Goal: Find specific page/section: Find specific page/section

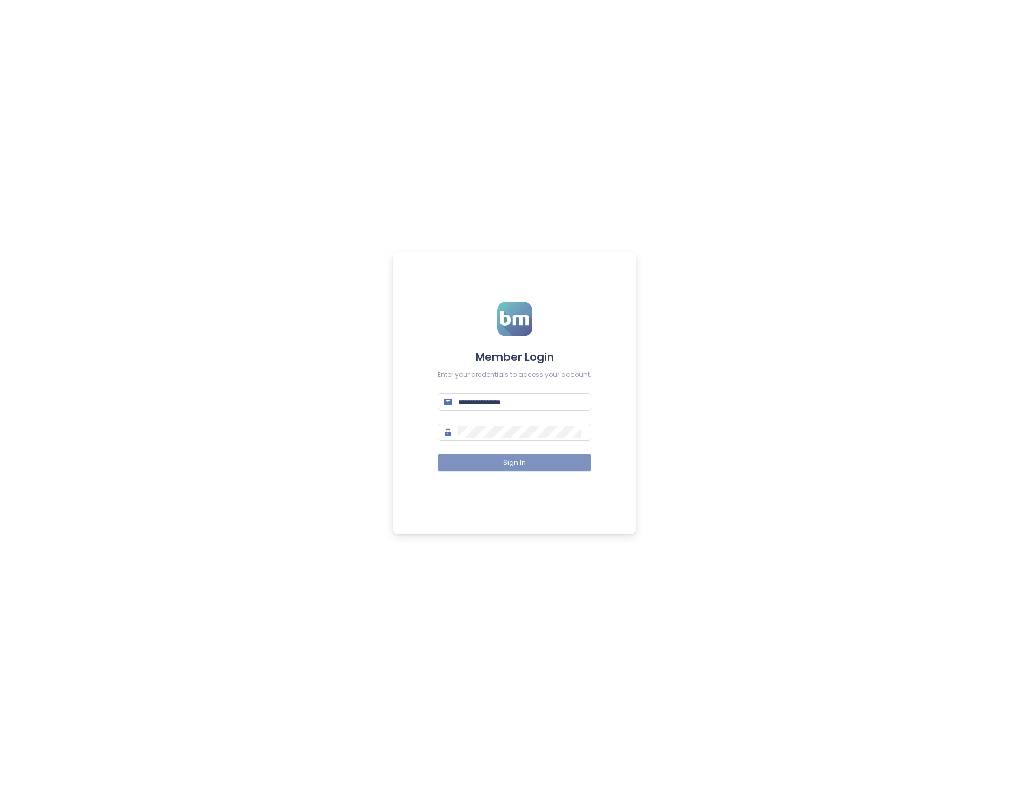
type input "**********"
click at [527, 460] on button "Sign In" at bounding box center [515, 462] width 154 height 17
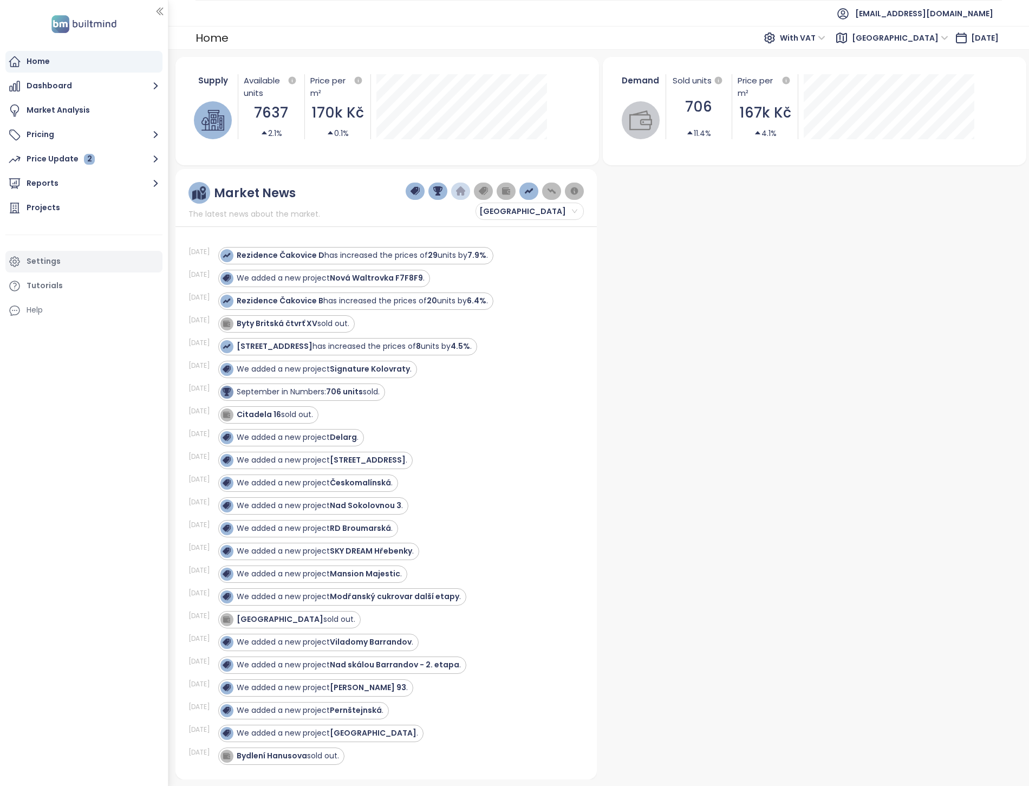
click at [29, 257] on div "Settings" at bounding box center [44, 262] width 34 height 14
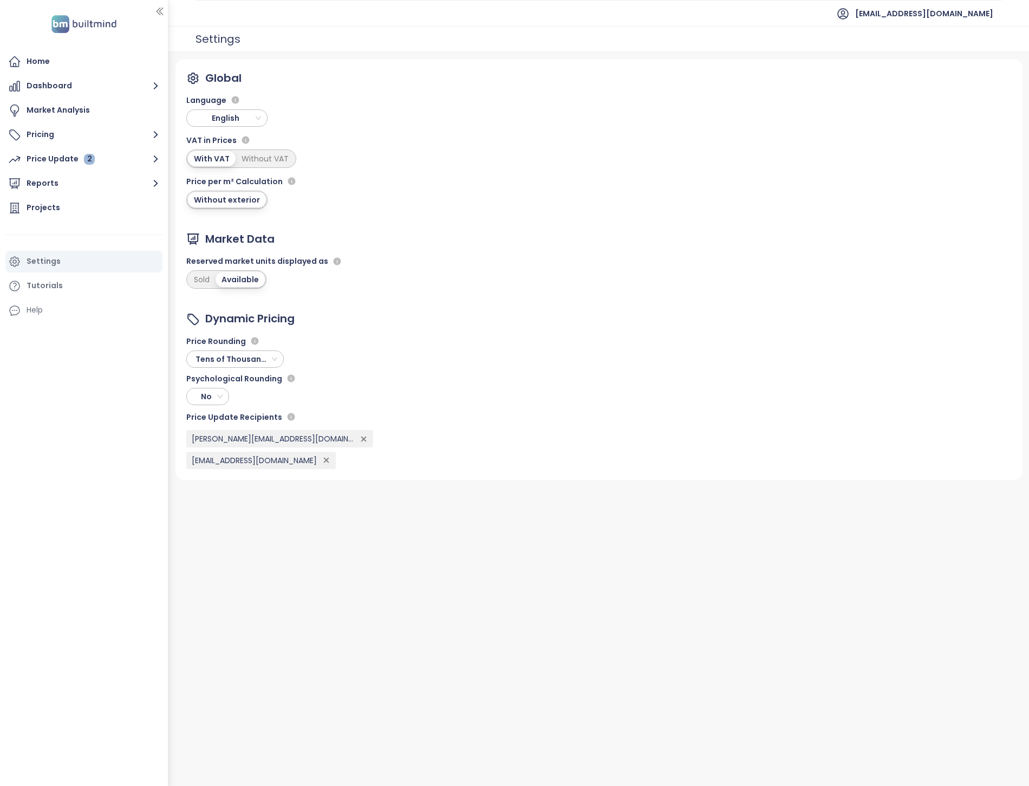
click at [41, 258] on div "Settings" at bounding box center [44, 262] width 34 height 14
click at [84, 160] on div "2" at bounding box center [89, 159] width 11 height 11
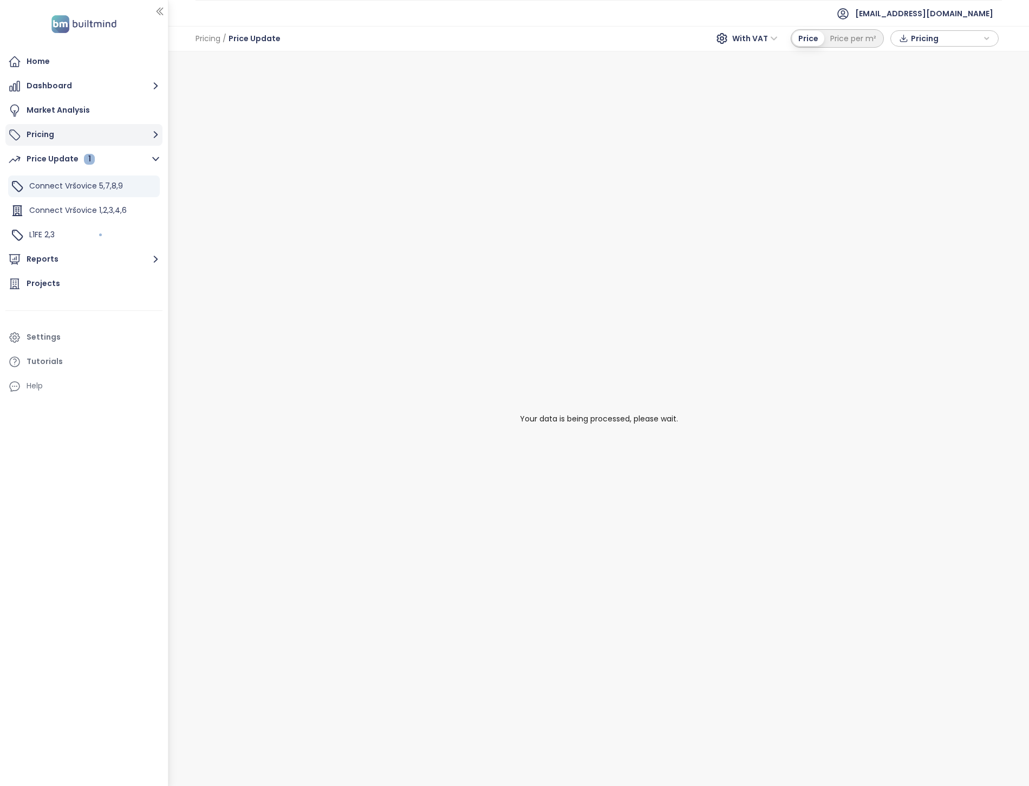
click at [94, 132] on button "Pricing" at bounding box center [83, 135] width 157 height 22
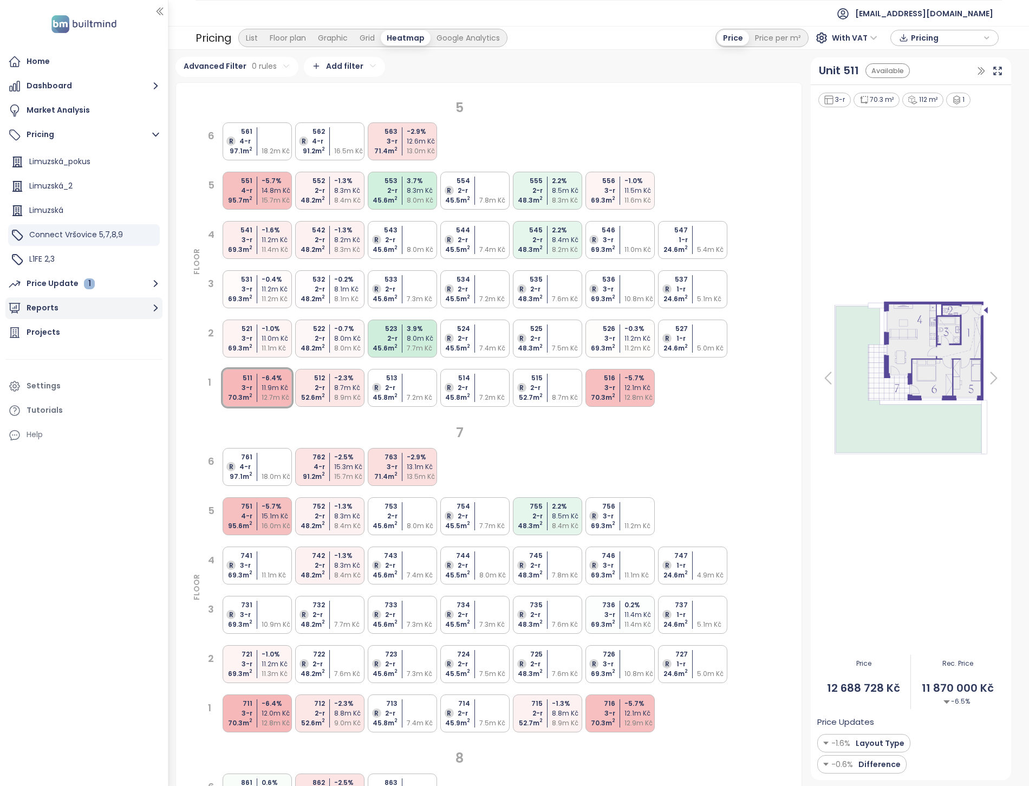
click at [87, 308] on button "Reports" at bounding box center [83, 308] width 157 height 22
click at [84, 160] on div "1" at bounding box center [89, 159] width 11 height 11
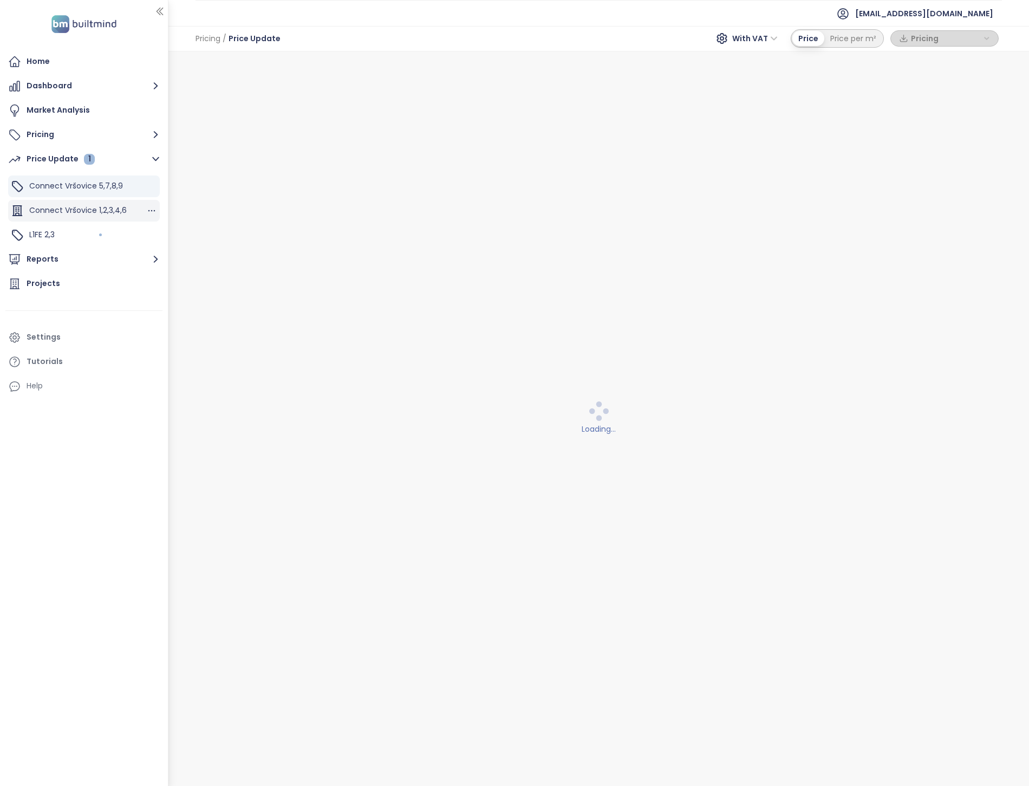
click at [26, 212] on div "Connect Vršovice 1,2,3,4,6" at bounding box center [84, 211] width 152 height 22
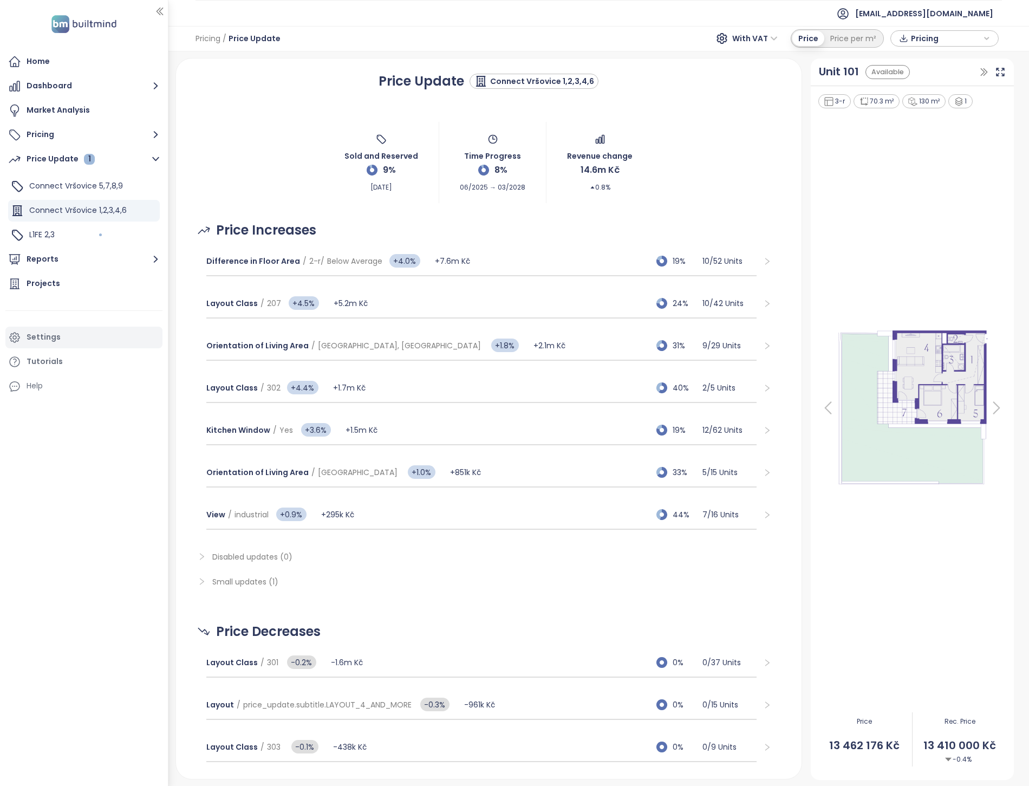
click at [49, 338] on div "Settings" at bounding box center [44, 337] width 34 height 14
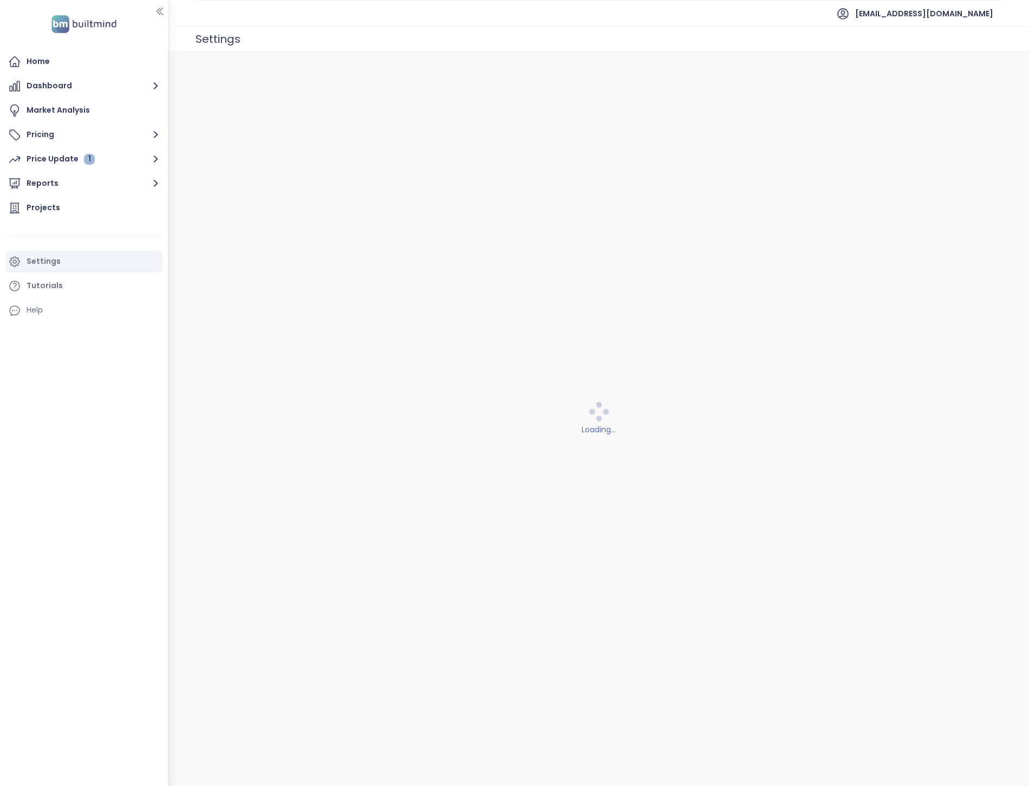
drag, startPoint x: 30, startPoint y: 350, endPoint x: 89, endPoint y: 335, distance: 60.9
click at [89, 335] on div "Home Dashboard Market Analysis Pricing Price Update 1 Reports Projects Settings…" at bounding box center [84, 393] width 168 height 786
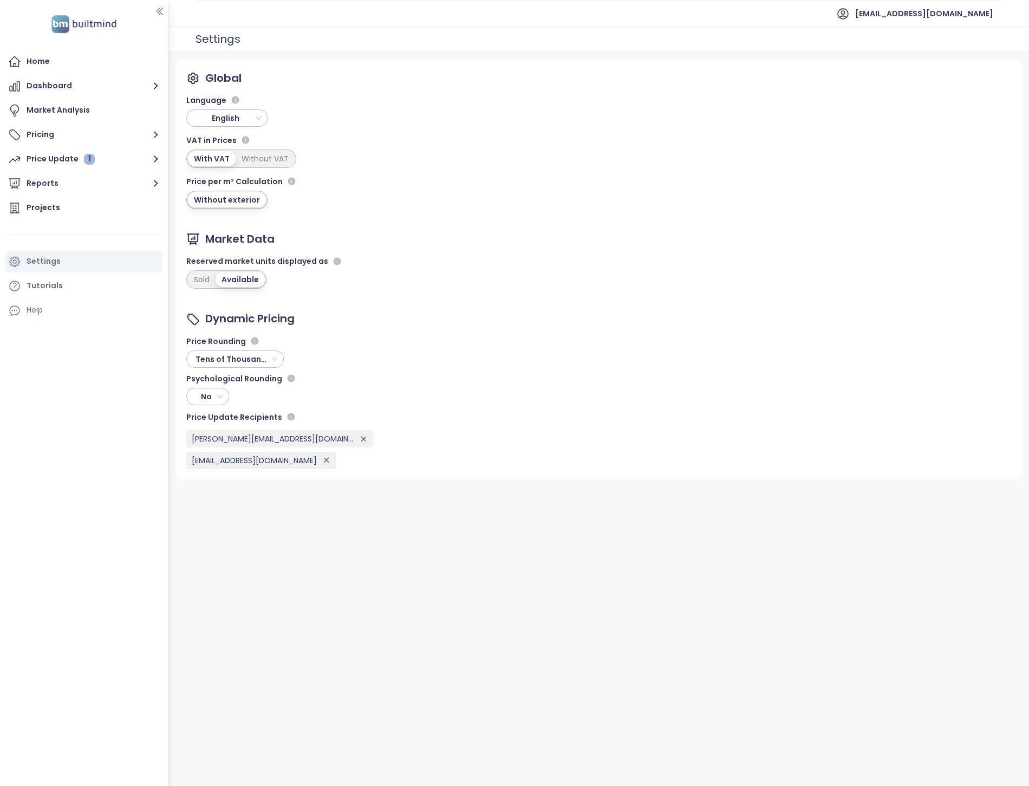
click at [361, 440] on icon "button" at bounding box center [363, 439] width 4 height 4
click at [296, 475] on span "Submit" at bounding box center [311, 480] width 31 height 13
click at [52, 67] on div "Home" at bounding box center [83, 62] width 157 height 22
